Goal: Book appointment/travel/reservation

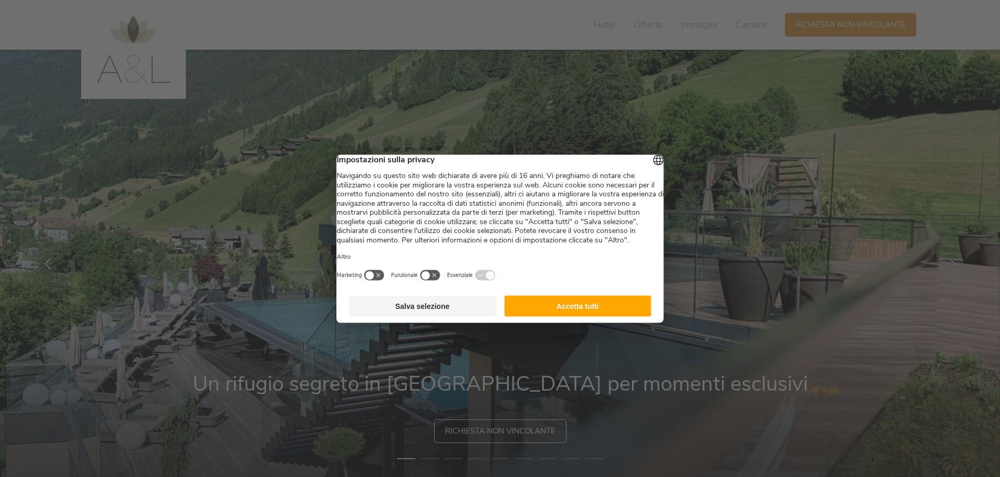
click at [607, 316] on button "Accetta tutti" at bounding box center [577, 305] width 147 height 21
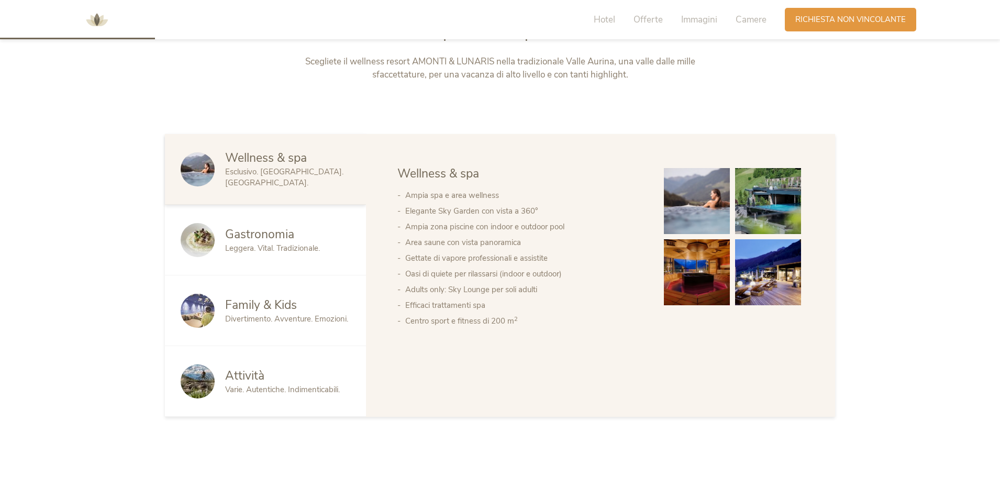
scroll to position [471, 0]
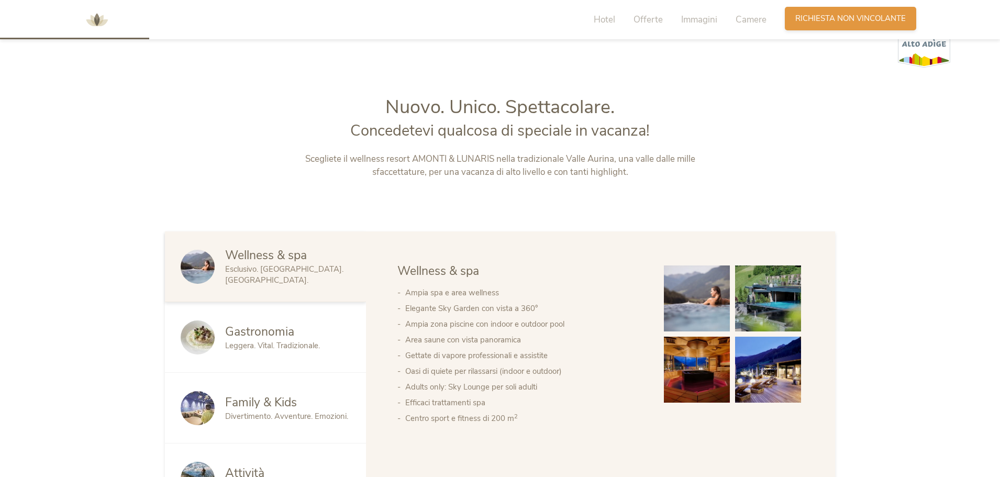
click at [822, 18] on span "Richiesta non vincolante" at bounding box center [850, 18] width 110 height 11
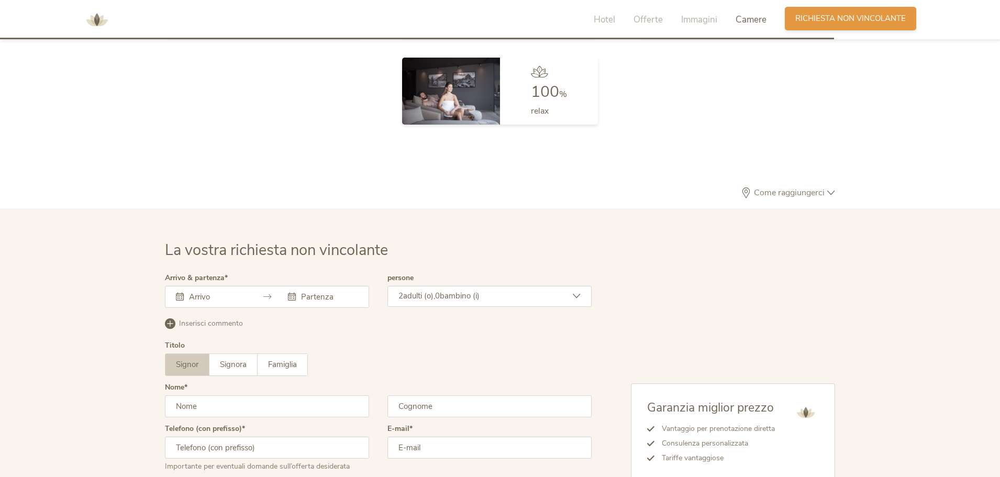
scroll to position [3155, 0]
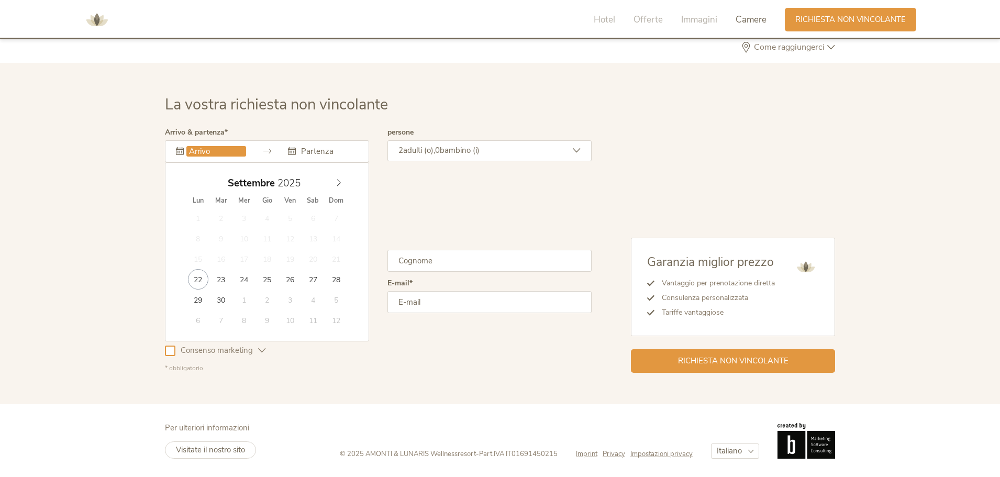
click at [211, 148] on input "text" at bounding box center [216, 151] width 60 height 10
click at [332, 176] on span at bounding box center [339, 180] width 18 height 15
type input "[DATE]"
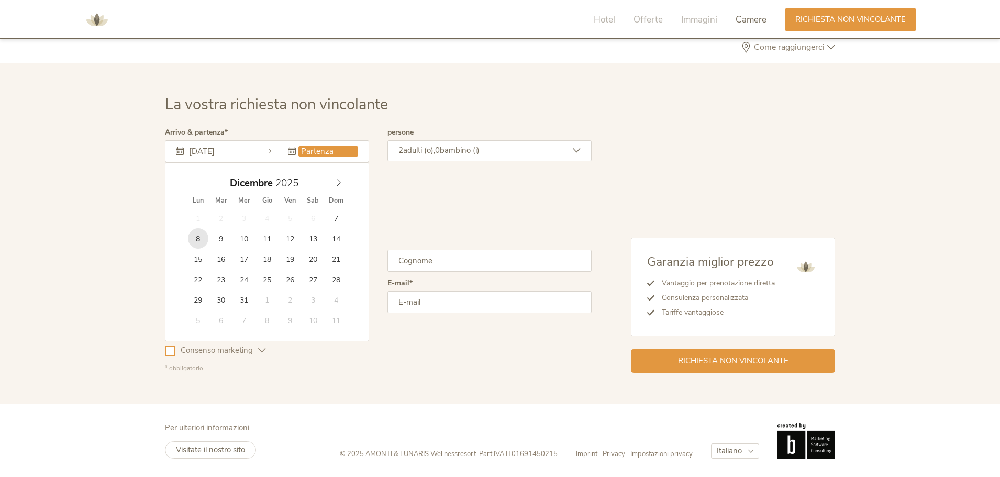
type input "[DATE]"
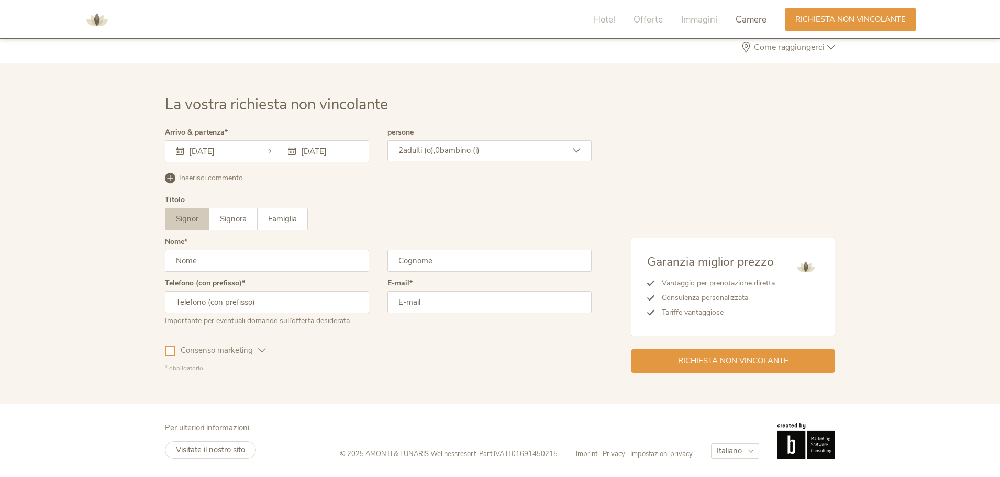
click at [429, 145] on span "adulti (o)," at bounding box center [419, 150] width 32 height 10
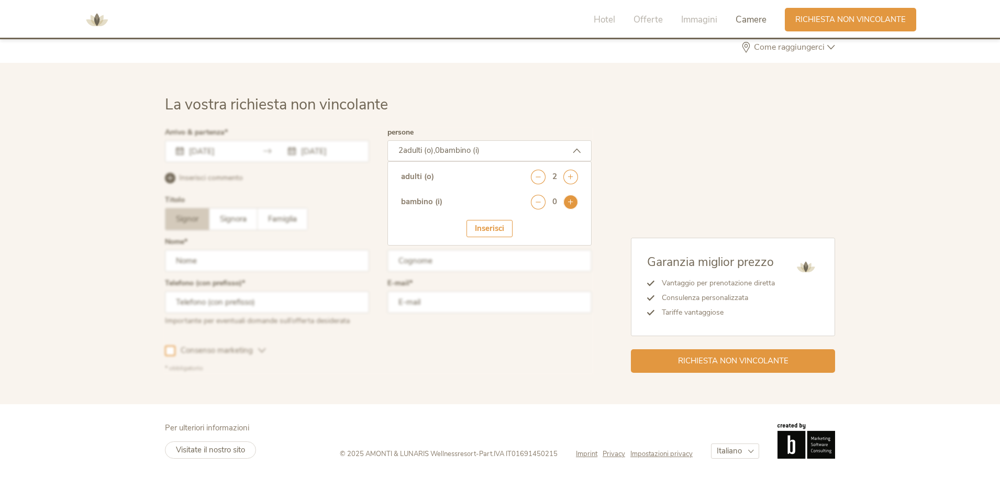
click at [565, 197] on icon at bounding box center [570, 202] width 15 height 15
click at [542, 232] on select "seleziona 0 1 2 3 4 5 6 7 8 9 10 11 12 13 14 15 16 17" at bounding box center [552, 230] width 52 height 17
select select "11"
click at [526, 222] on select "seleziona 0 1 2 3 4 5 6 7 8 9 10 11 12 13 14 15 16 17" at bounding box center [552, 230] width 52 height 17
click at [501, 256] on div "Inserisci" at bounding box center [490, 260] width 46 height 17
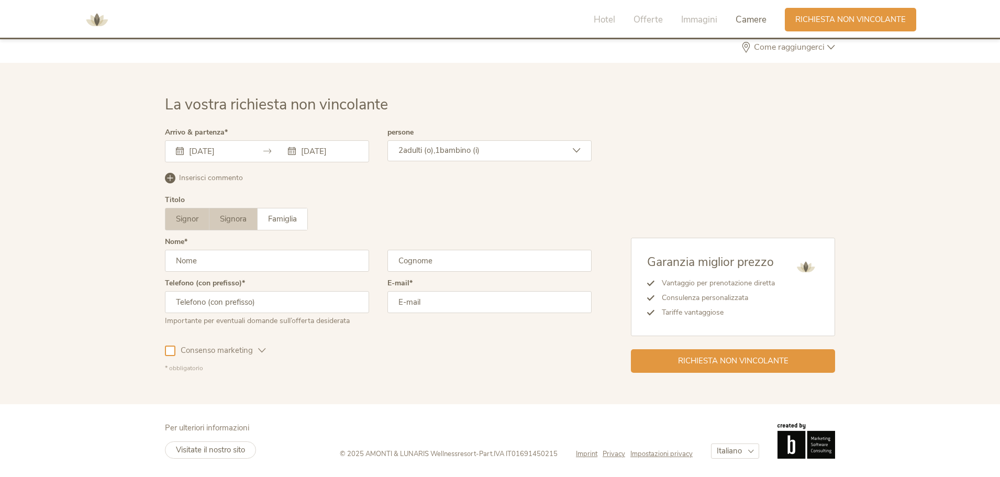
click at [242, 218] on span "Signora" at bounding box center [233, 219] width 27 height 10
click at [236, 258] on input "text" at bounding box center [267, 261] width 204 height 22
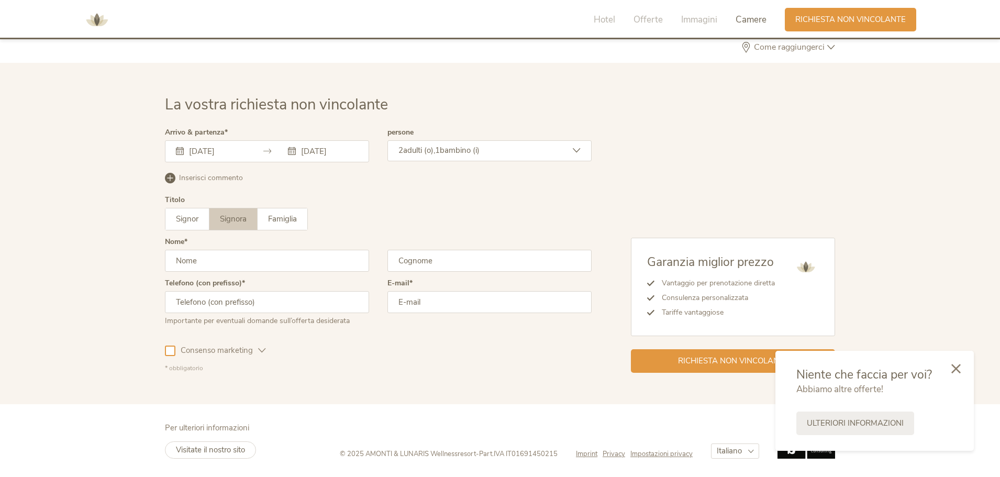
type input "[PERSON_NAME]"
type input "3398811394"
drag, startPoint x: 508, startPoint y: 302, endPoint x: 375, endPoint y: 331, distance: 136.2
click at [354, 311] on div "Telefono (con prefisso) 3398811394 Importante per eventuali domande sull’offert…" at bounding box center [378, 307] width 427 height 54
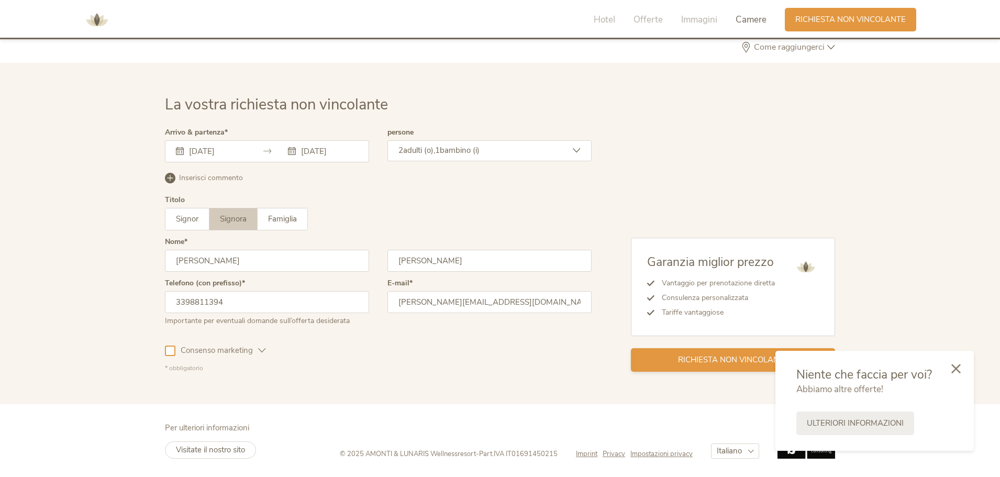
type input "[PERSON_NAME][EMAIL_ADDRESS][DOMAIN_NAME]"
click at [669, 353] on div "Richiesta non vincolante" at bounding box center [733, 360] width 204 height 24
